Goal: Task Accomplishment & Management: Manage account settings

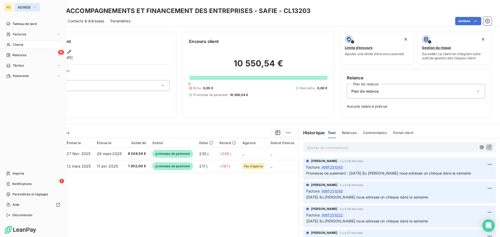
click at [17, 6] on button "ADWEB" at bounding box center [28, 7] width 26 height 8
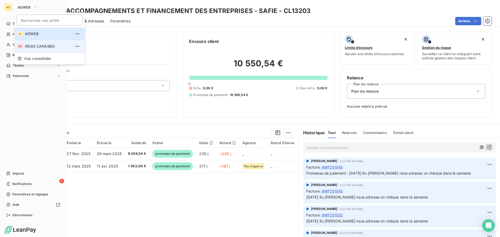
click at [32, 45] on span "REGIE CARAIBES" at bounding box center [48, 46] width 46 height 5
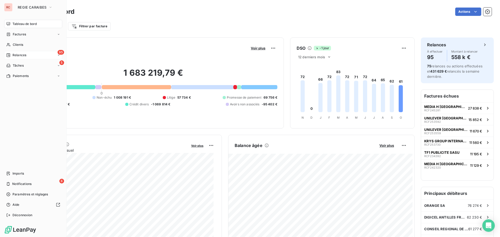
click at [18, 57] on span "Relances" at bounding box center [20, 55] width 14 height 5
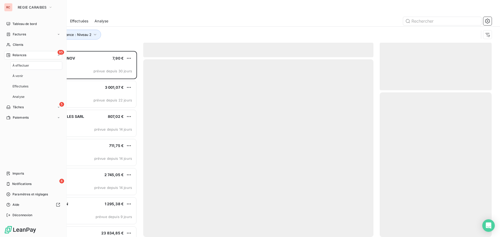
scroll to position [182, 108]
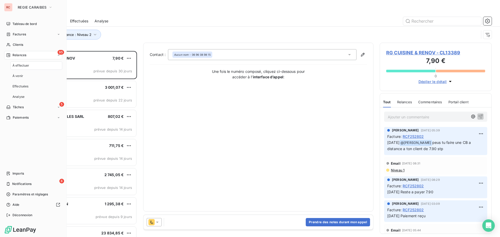
click at [27, 68] on span "À effectuer" at bounding box center [21, 65] width 17 height 5
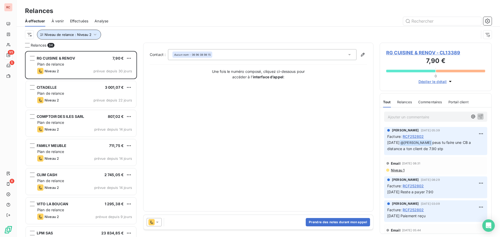
click at [83, 39] on button "Niveau de relance : Niveau 2" at bounding box center [69, 35] width 64 height 10
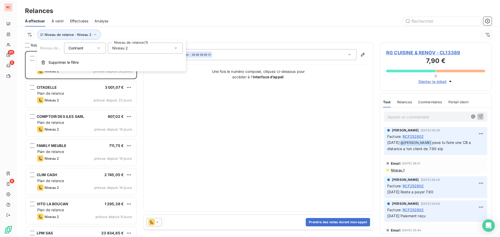
click at [141, 51] on div "Niveau 2" at bounding box center [145, 48] width 75 height 11
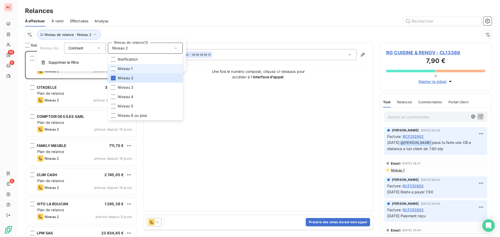
click at [125, 69] on span "Niveau 1" at bounding box center [125, 68] width 15 height 5
click at [112, 78] on icon at bounding box center [113, 78] width 3 height 3
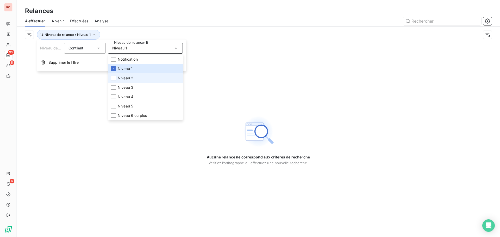
click at [112, 76] on li "Niveau 2" at bounding box center [145, 78] width 75 height 9
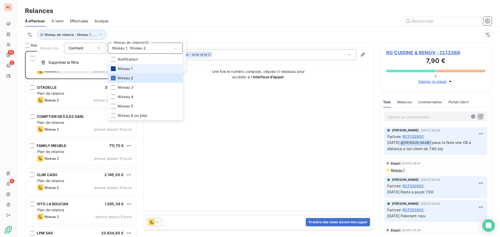
scroll to position [182, 108]
click at [112, 68] on icon at bounding box center [113, 68] width 3 height 3
click at [164, 19] on div at bounding box center [303, 21] width 377 height 8
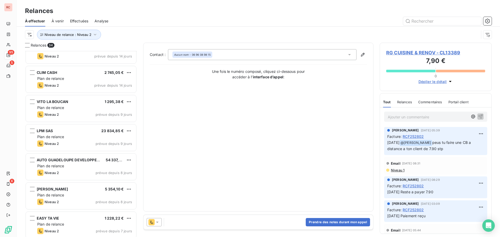
scroll to position [0, 0]
